Goal: Task Accomplishment & Management: Manage account settings

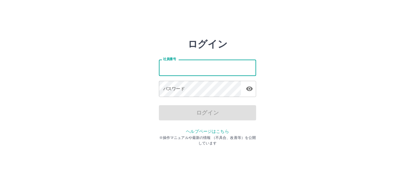
type input "*******"
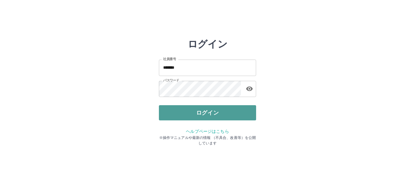
click at [200, 113] on button "ログイン" at bounding box center [207, 112] width 97 height 15
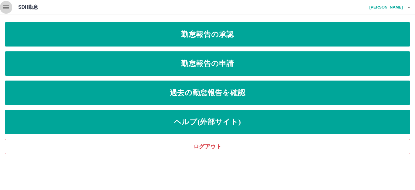
click at [6, 11] on button "button" at bounding box center [6, 7] width 12 height 15
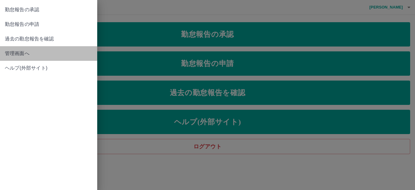
click at [18, 53] on span "管理画面へ" at bounding box center [49, 53] width 88 height 7
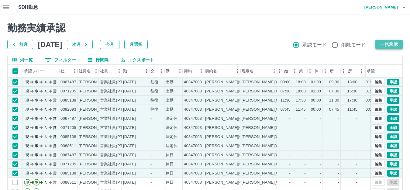
click at [397, 41] on button "一括承認" at bounding box center [388, 44] width 27 height 9
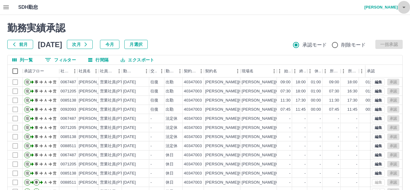
click at [403, 8] on icon "button" at bounding box center [403, 8] width 3 height 2
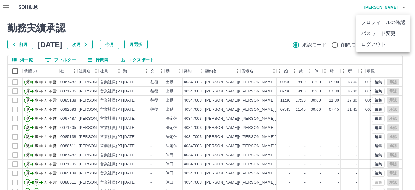
click at [389, 43] on li "ログアウト" at bounding box center [383, 44] width 54 height 11
